Goal: Task Accomplishment & Management: Use online tool/utility

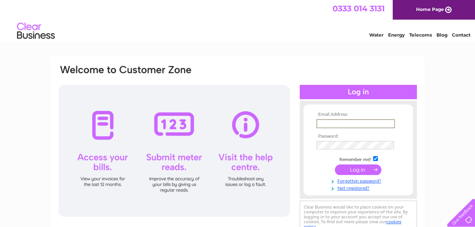
click at [367, 125] on input "text" at bounding box center [355, 123] width 79 height 9
type input "[EMAIL_ADDRESS][DOMAIN_NAME]"
click at [351, 171] on input "submit" at bounding box center [358, 169] width 46 height 11
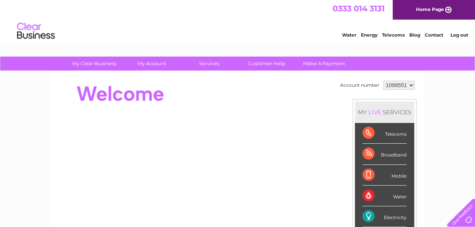
click at [372, 213] on div "Electricity" at bounding box center [384, 217] width 44 height 21
click at [366, 217] on div "Electricity" at bounding box center [384, 217] width 44 height 21
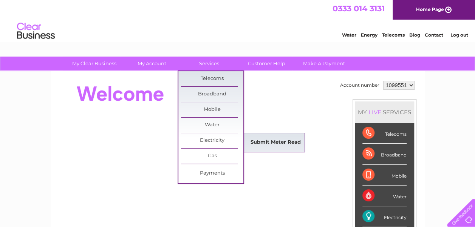
click at [261, 141] on link "Submit Meter Read" at bounding box center [275, 142] width 62 height 15
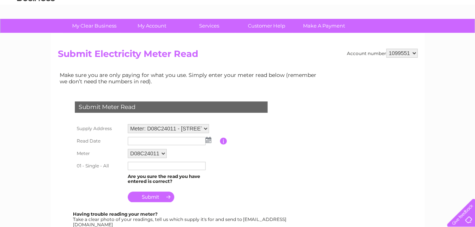
scroll to position [76, 0]
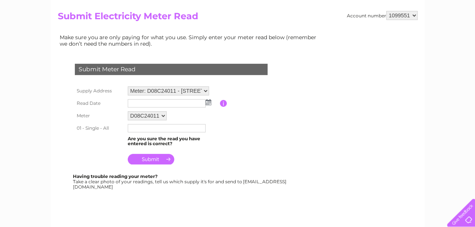
click at [206, 104] on img at bounding box center [209, 102] width 6 height 6
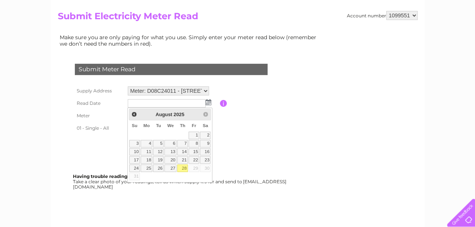
click at [183, 166] on link "28" at bounding box center [182, 169] width 11 height 8
type input "2025/08/28"
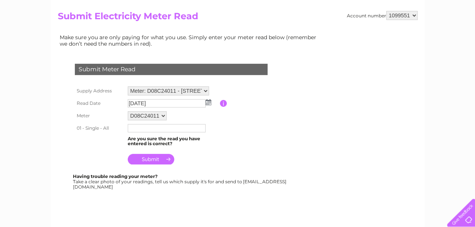
click at [174, 128] on input "text" at bounding box center [167, 128] width 78 height 8
type input "49321"
click at [151, 157] on input "submit" at bounding box center [151, 159] width 46 height 11
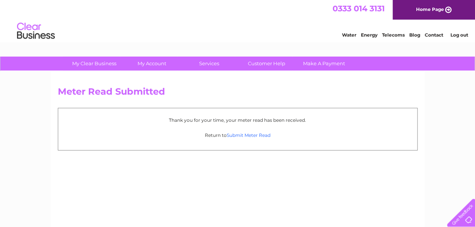
click at [243, 134] on link "Submit Meter Read" at bounding box center [249, 136] width 44 height 6
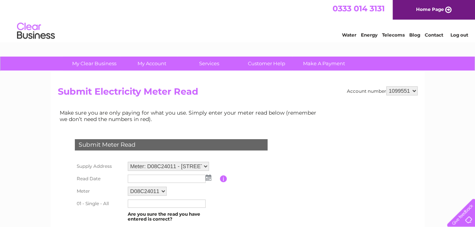
click at [459, 33] on link "Log out" at bounding box center [459, 35] width 18 height 6
